Goal: Task Accomplishment & Management: Use online tool/utility

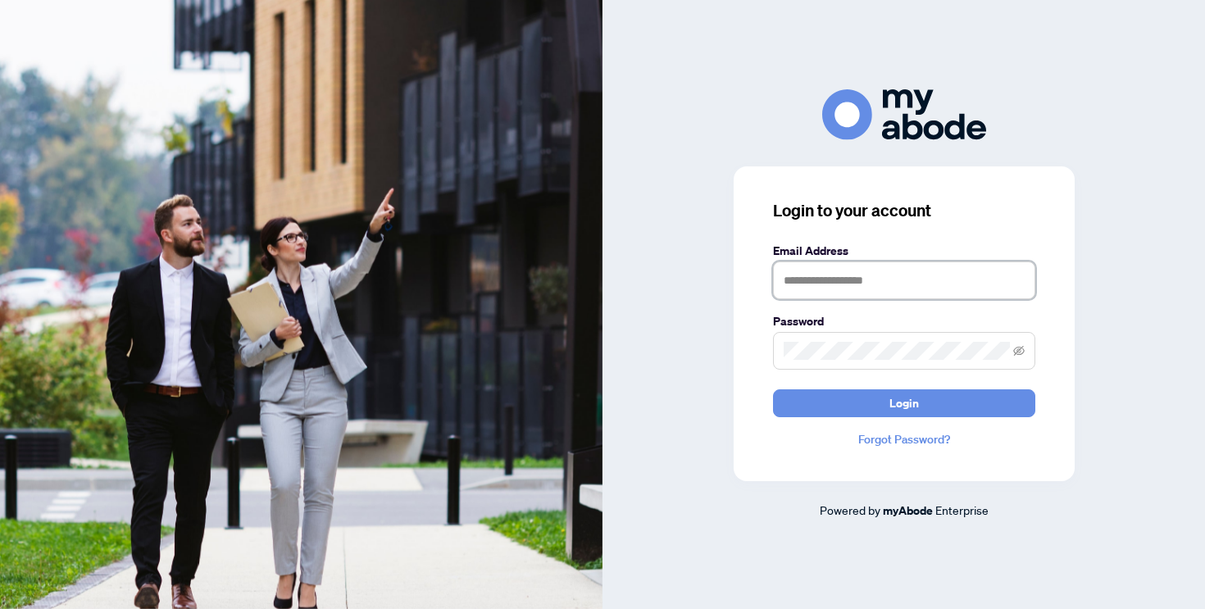
click at [870, 287] on input "text" at bounding box center [904, 281] width 262 height 38
type input "**********"
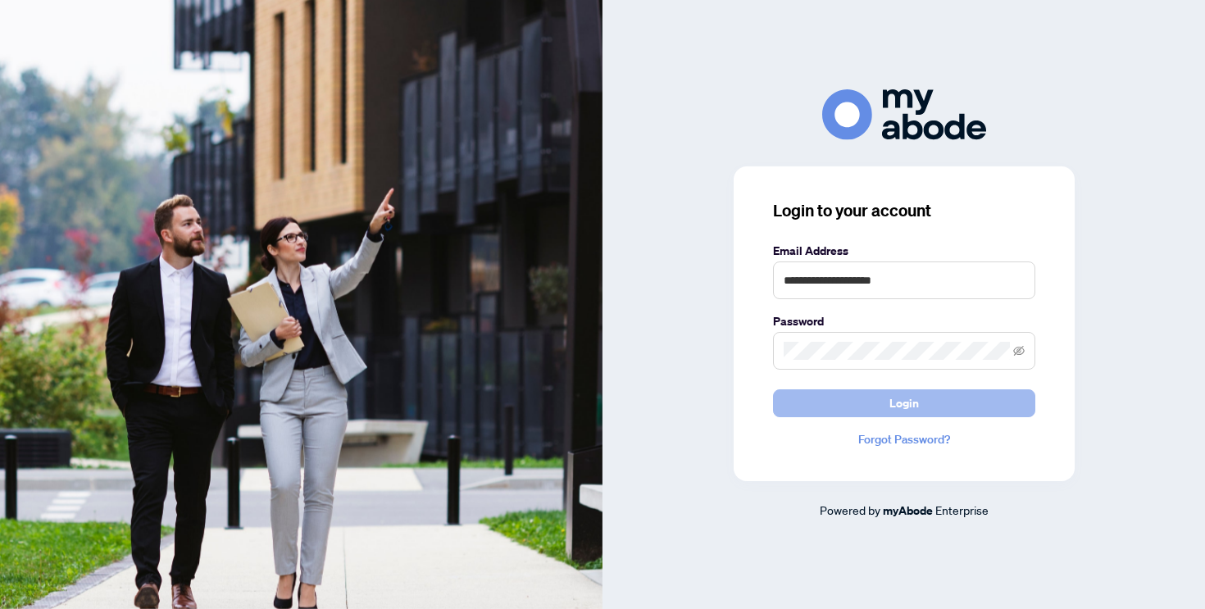
click at [884, 410] on button "Login" at bounding box center [904, 403] width 262 height 28
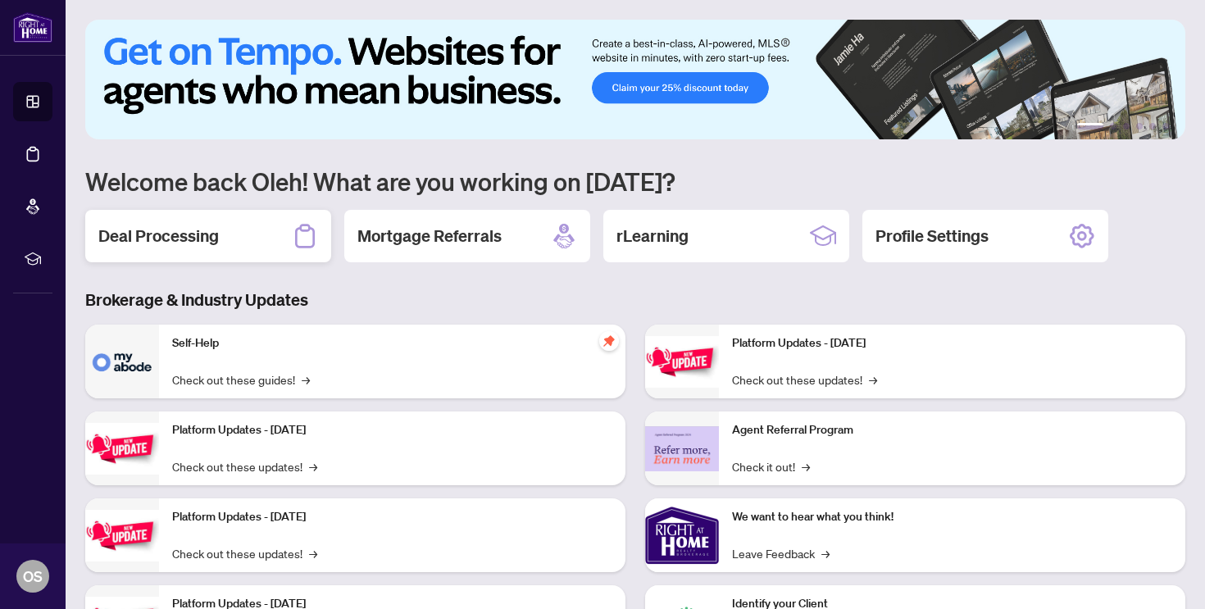
click at [189, 244] on h2 "Deal Processing" at bounding box center [158, 236] width 121 height 23
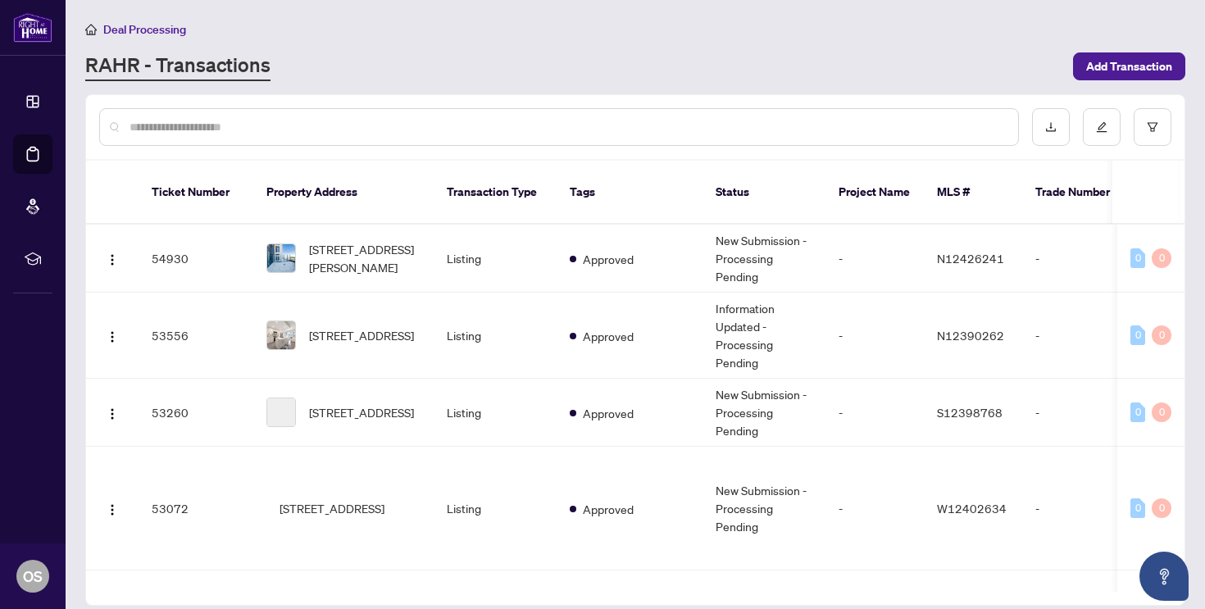
click at [240, 136] on div at bounding box center [559, 127] width 920 height 38
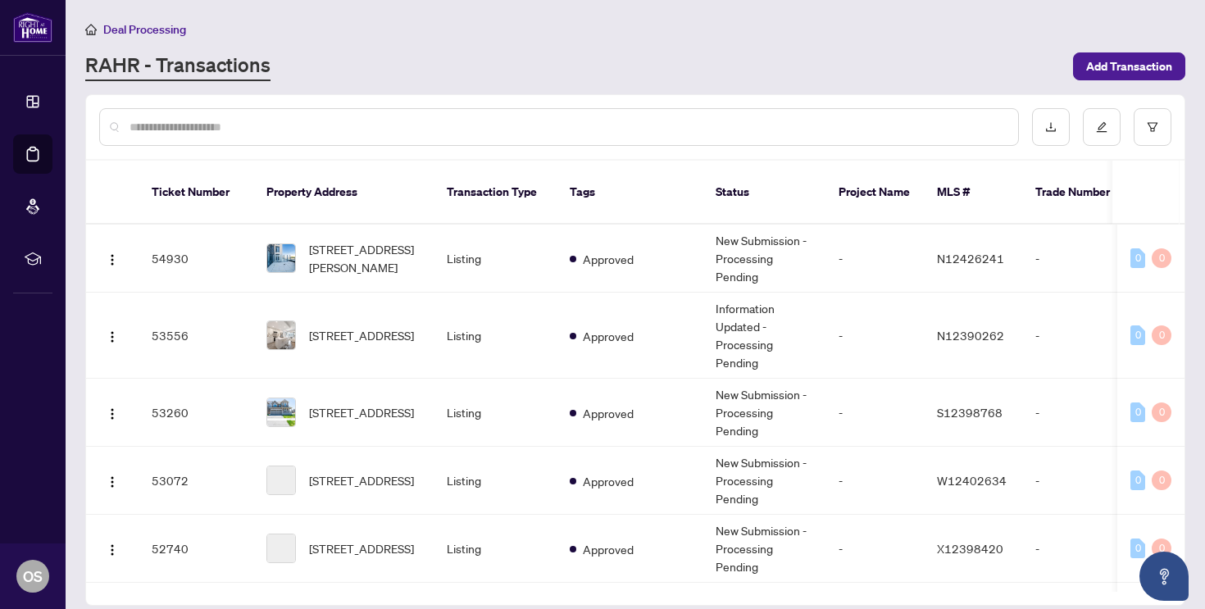
click at [233, 128] on input "text" at bounding box center [568, 127] width 876 height 18
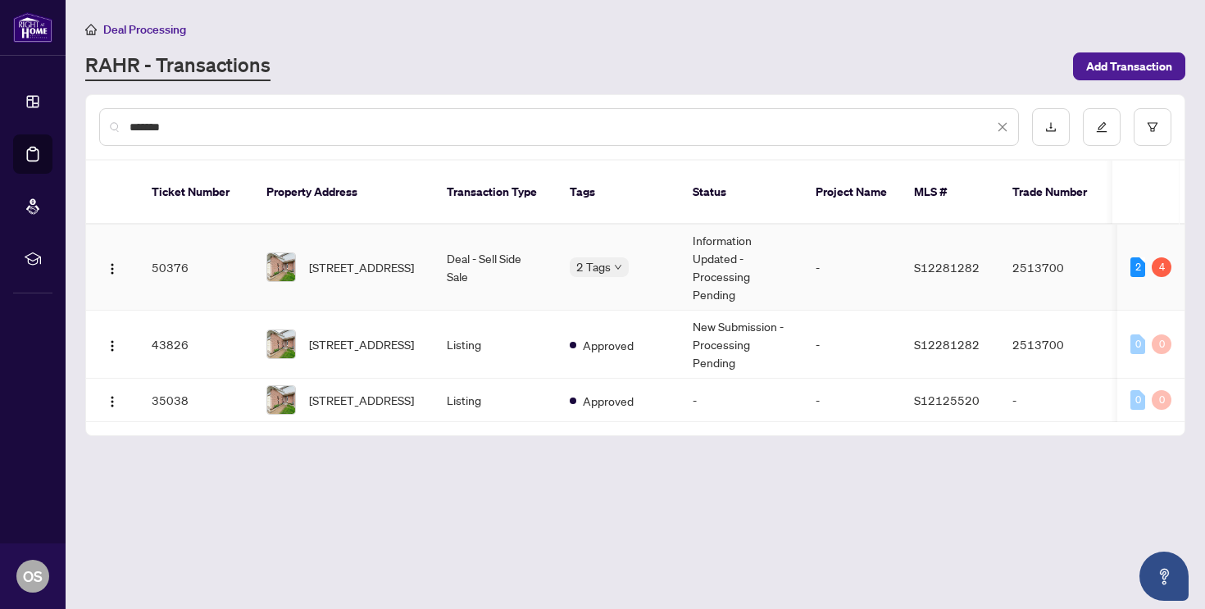
type input "*******"
click at [469, 254] on td "Deal - Sell Side Sale" at bounding box center [495, 268] width 123 height 86
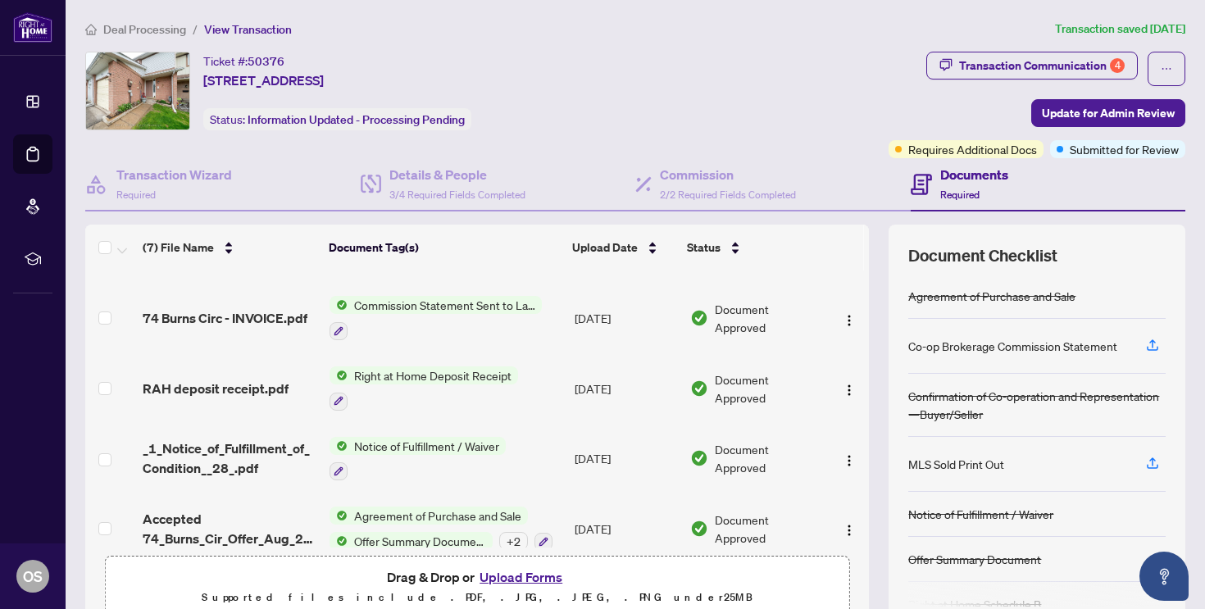
scroll to position [144, 0]
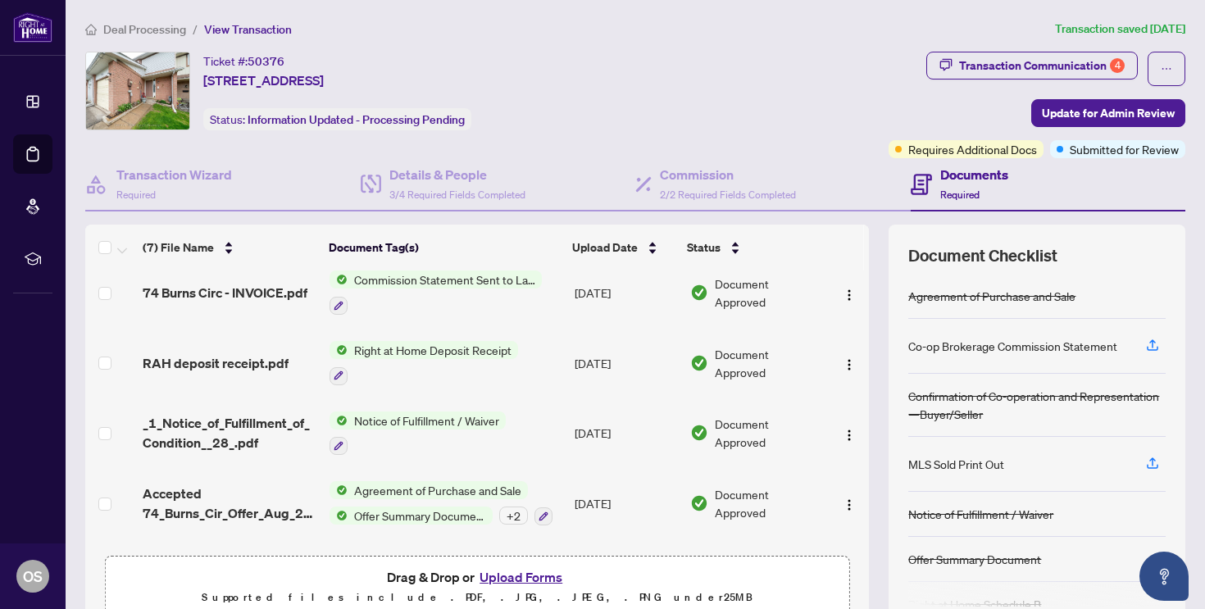
click at [432, 351] on span "Right at Home Deposit Receipt" at bounding box center [433, 350] width 171 height 18
click at [444, 351] on span "Right at Home Deposit Receipt" at bounding box center [433, 350] width 171 height 18
click at [343, 376] on button "button" at bounding box center [339, 376] width 18 height 18
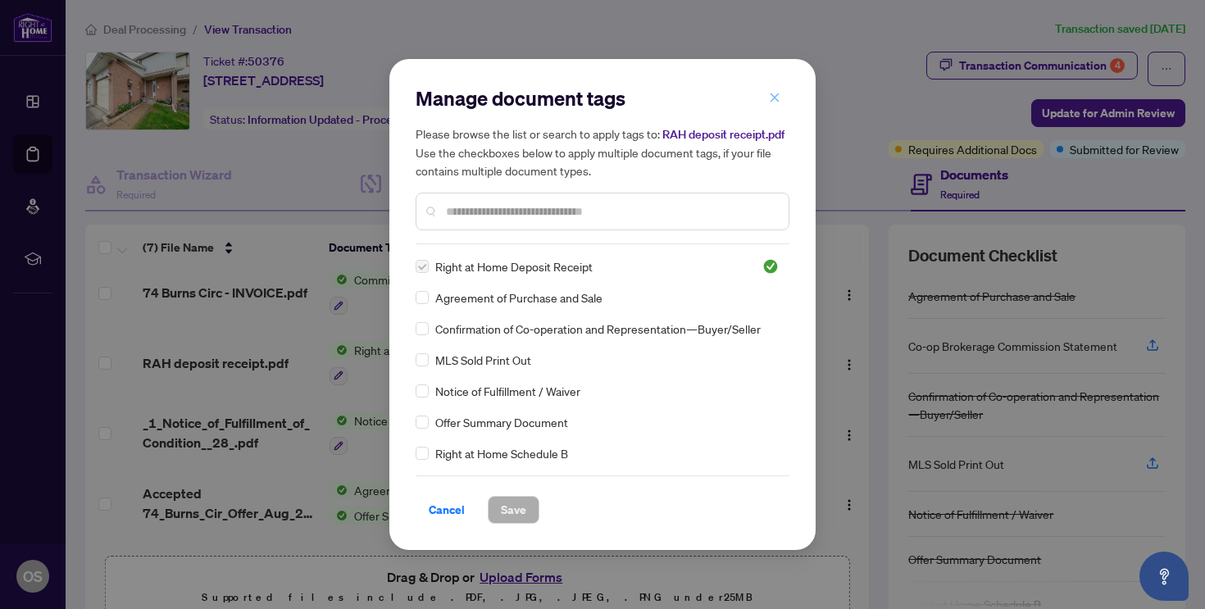
click at [776, 93] on icon "close" at bounding box center [775, 97] width 9 height 9
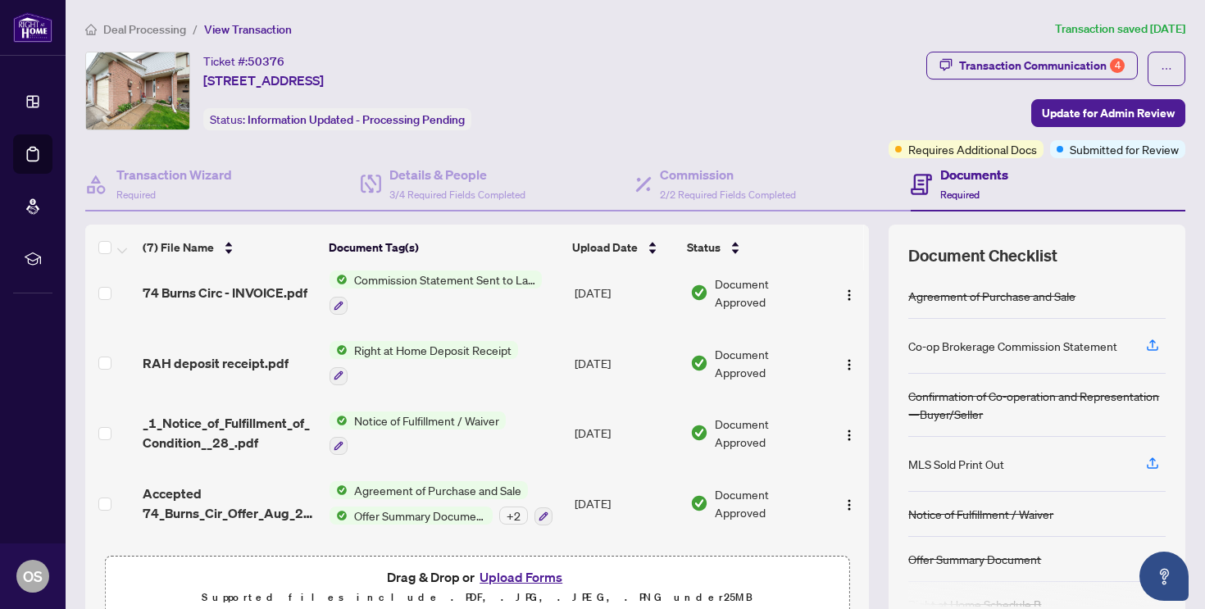
click at [265, 357] on span "RAH deposit receipt.pdf" at bounding box center [216, 363] width 146 height 20
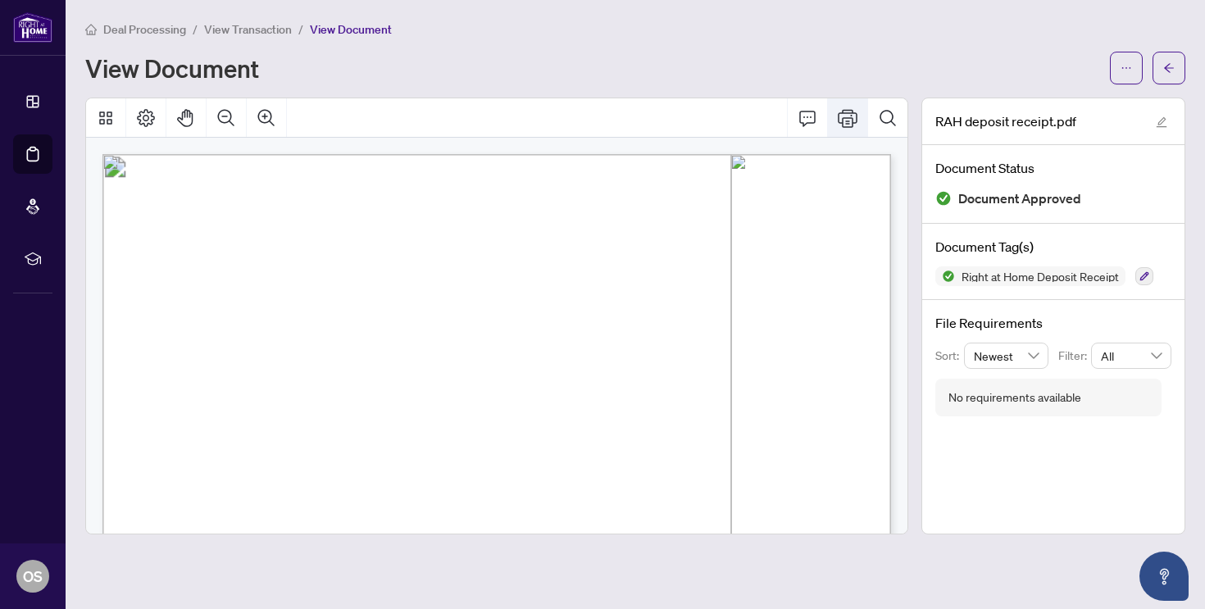
click at [848, 115] on icon "Print" at bounding box center [848, 118] width 20 height 20
